Goal: Transaction & Acquisition: Purchase product/service

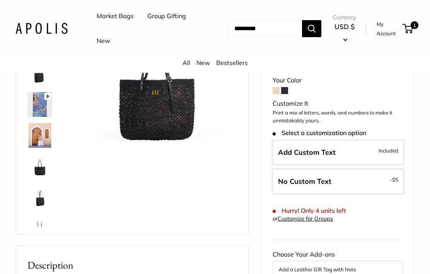
click at [37, 134] on img at bounding box center [39, 135] width 25 height 25
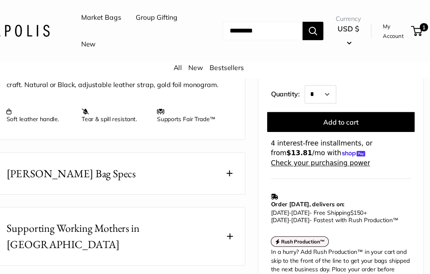
scroll to position [335, 0]
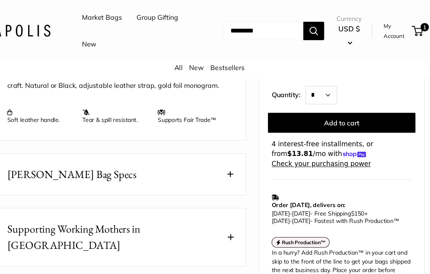
click at [232, 161] on span at bounding box center [234, 161] width 5 height 5
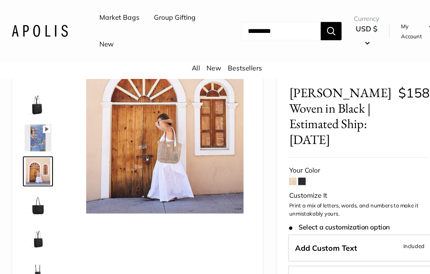
scroll to position [16, 0]
click at [36, 127] on img at bounding box center [39, 127] width 25 height 25
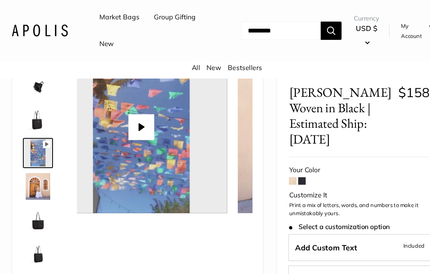
scroll to position [0, 0]
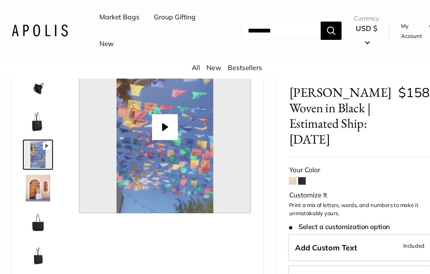
click at [154, 116] on button "Play" at bounding box center [157, 118] width 24 height 24
click at [152, 121] on button "Play" at bounding box center [157, 118] width 24 height 24
click at [154, 120] on button "Play" at bounding box center [157, 118] width 24 height 24
click at [155, 120] on button "Play" at bounding box center [157, 118] width 24 height 24
type input "*"
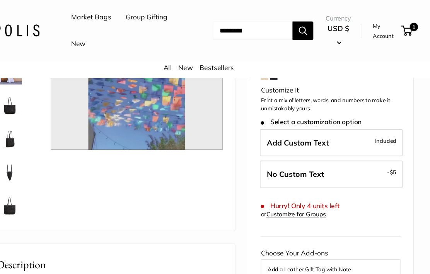
scroll to position [50, 0]
click at [27, 192] on img at bounding box center [39, 190] width 25 height 25
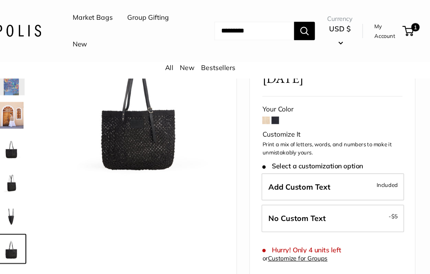
scroll to position [94, 0]
click at [27, 171] on img at bounding box center [39, 169] width 25 height 25
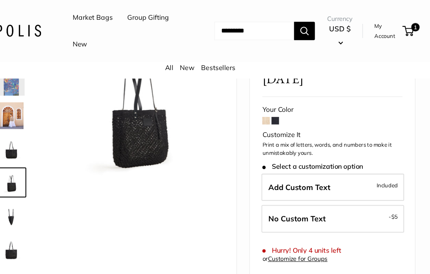
click at [27, 140] on img at bounding box center [39, 138] width 25 height 25
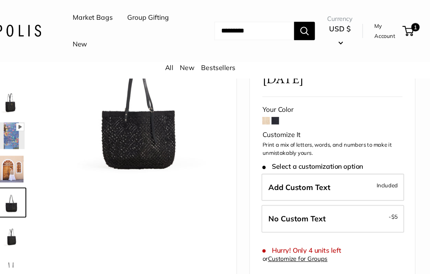
scroll to position [0, 0]
click at [27, 96] on img at bounding box center [39, 94] width 25 height 25
